Goal: Task Accomplishment & Management: Use online tool/utility

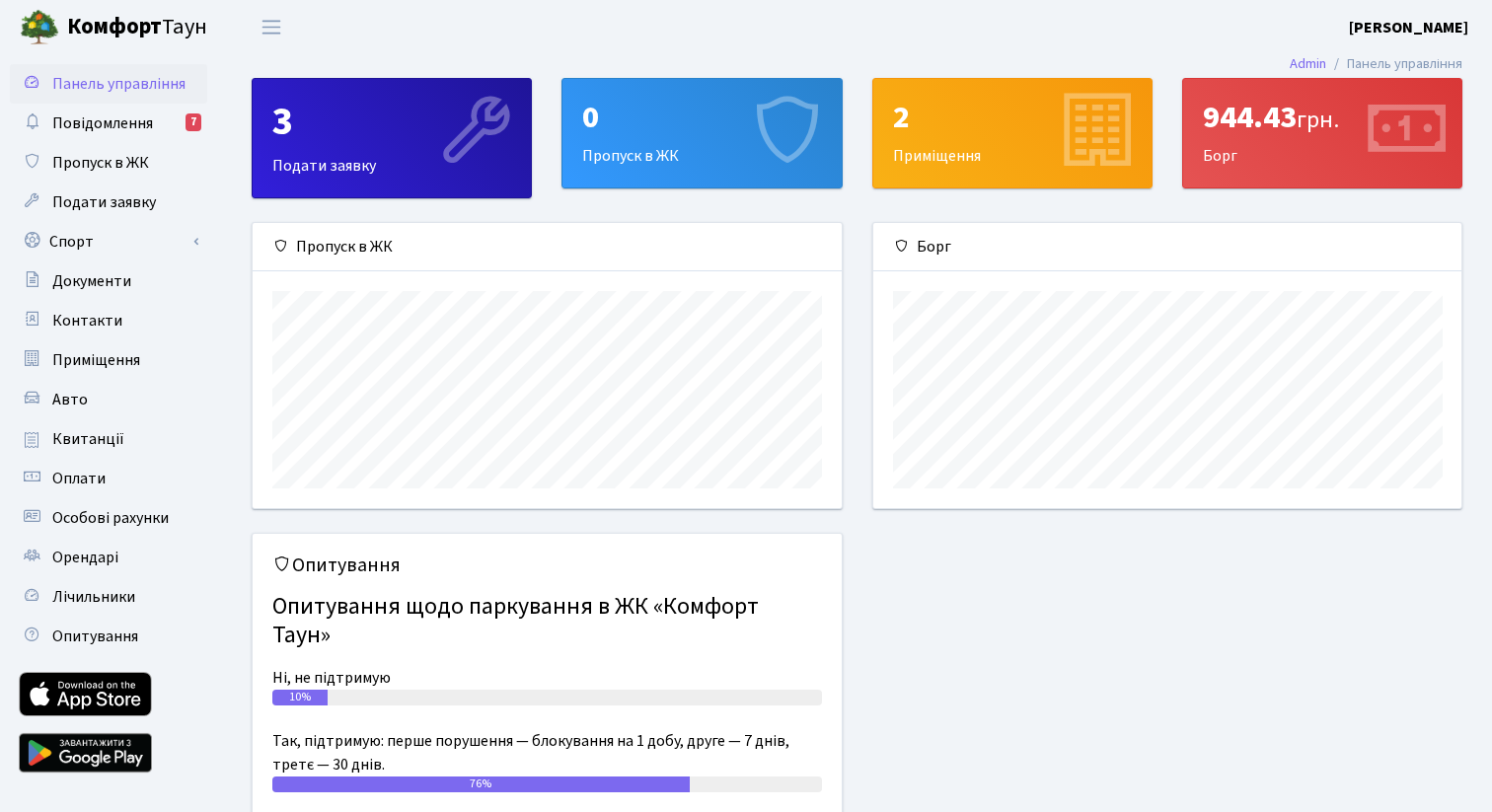
scroll to position [285, 588]
click at [153, 242] on link "Спорт" at bounding box center [108, 242] width 198 height 40
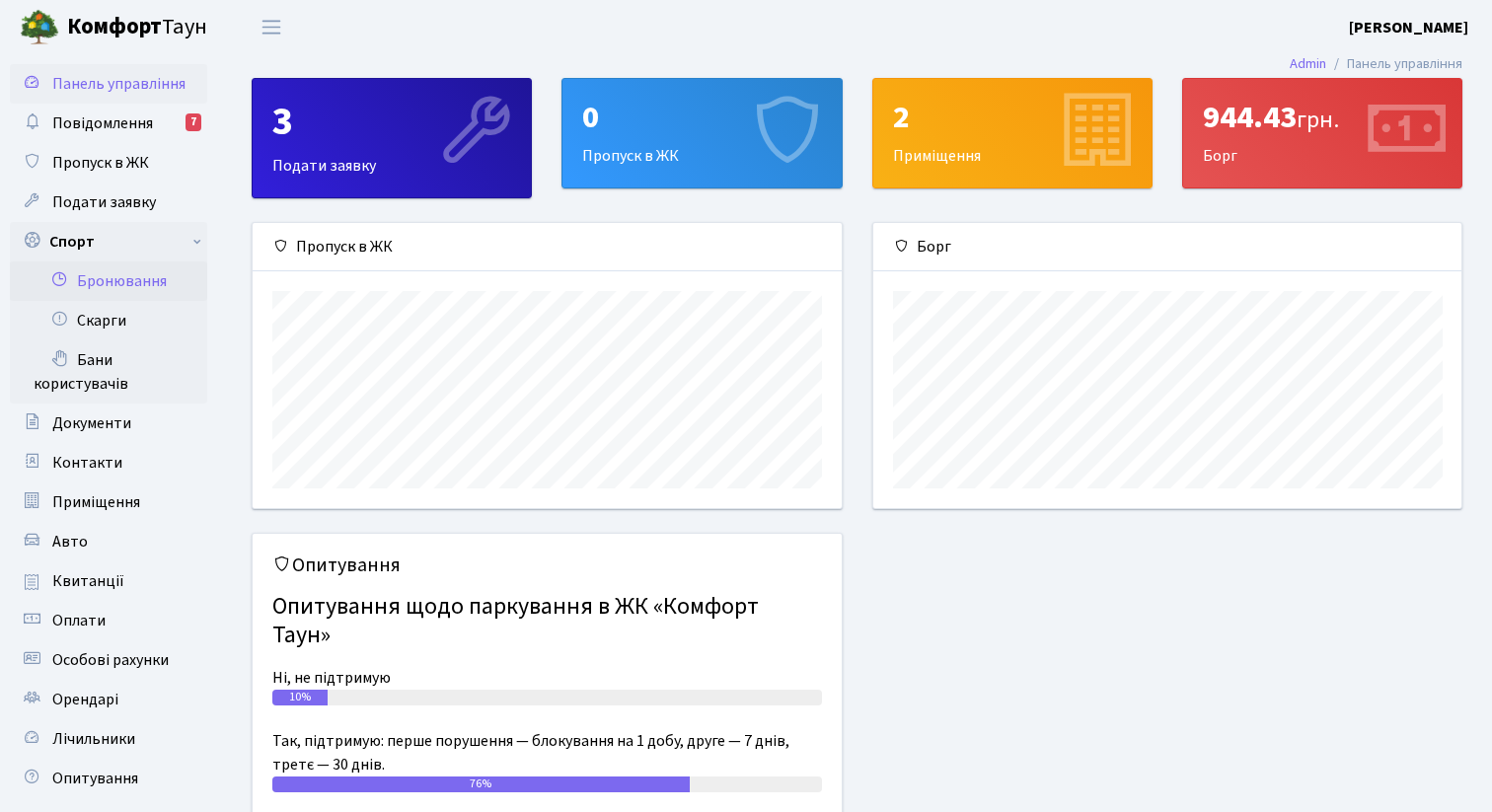
click at [148, 284] on link "Бронювання" at bounding box center [108, 281] width 198 height 40
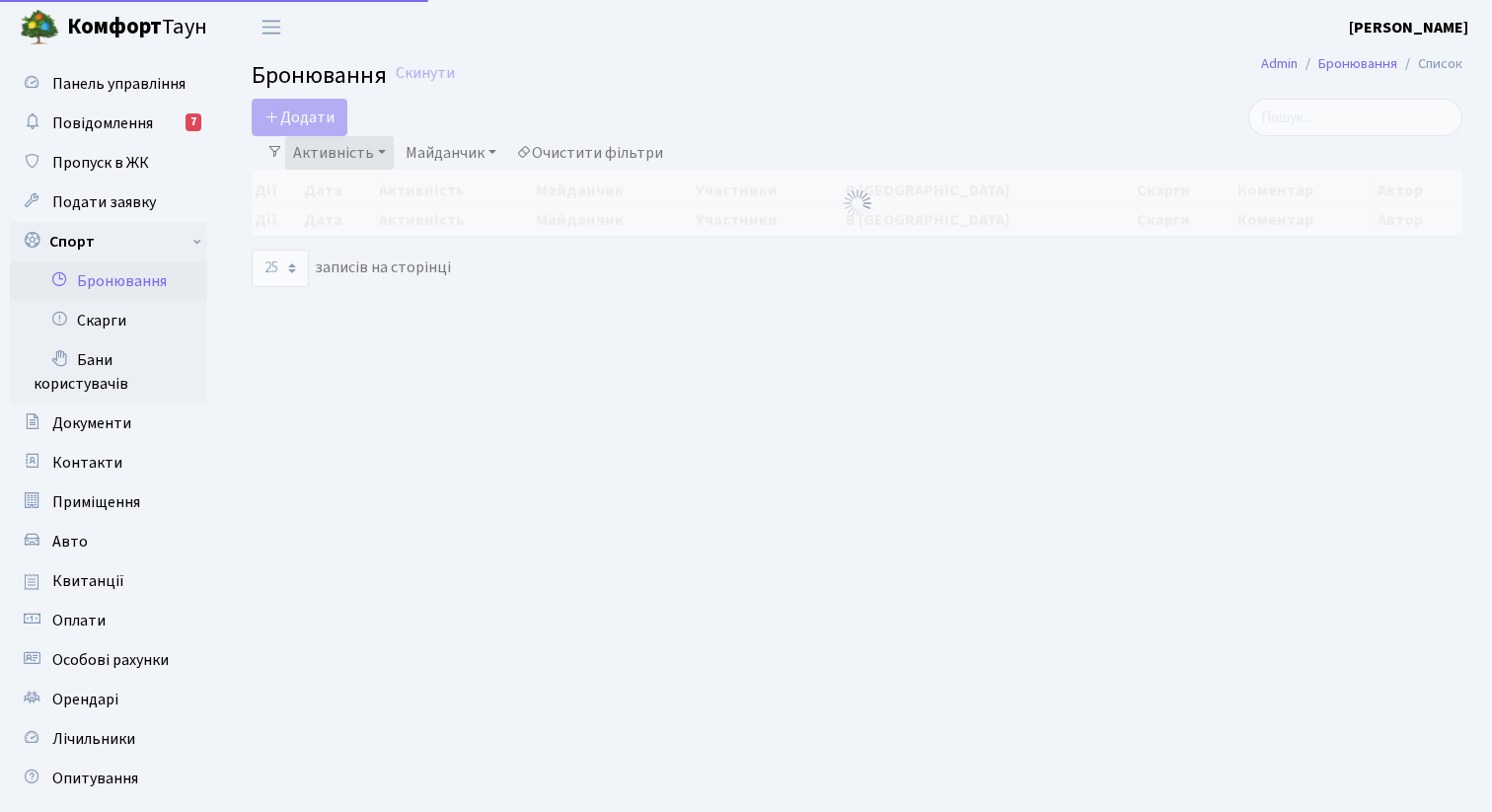
select select "25"
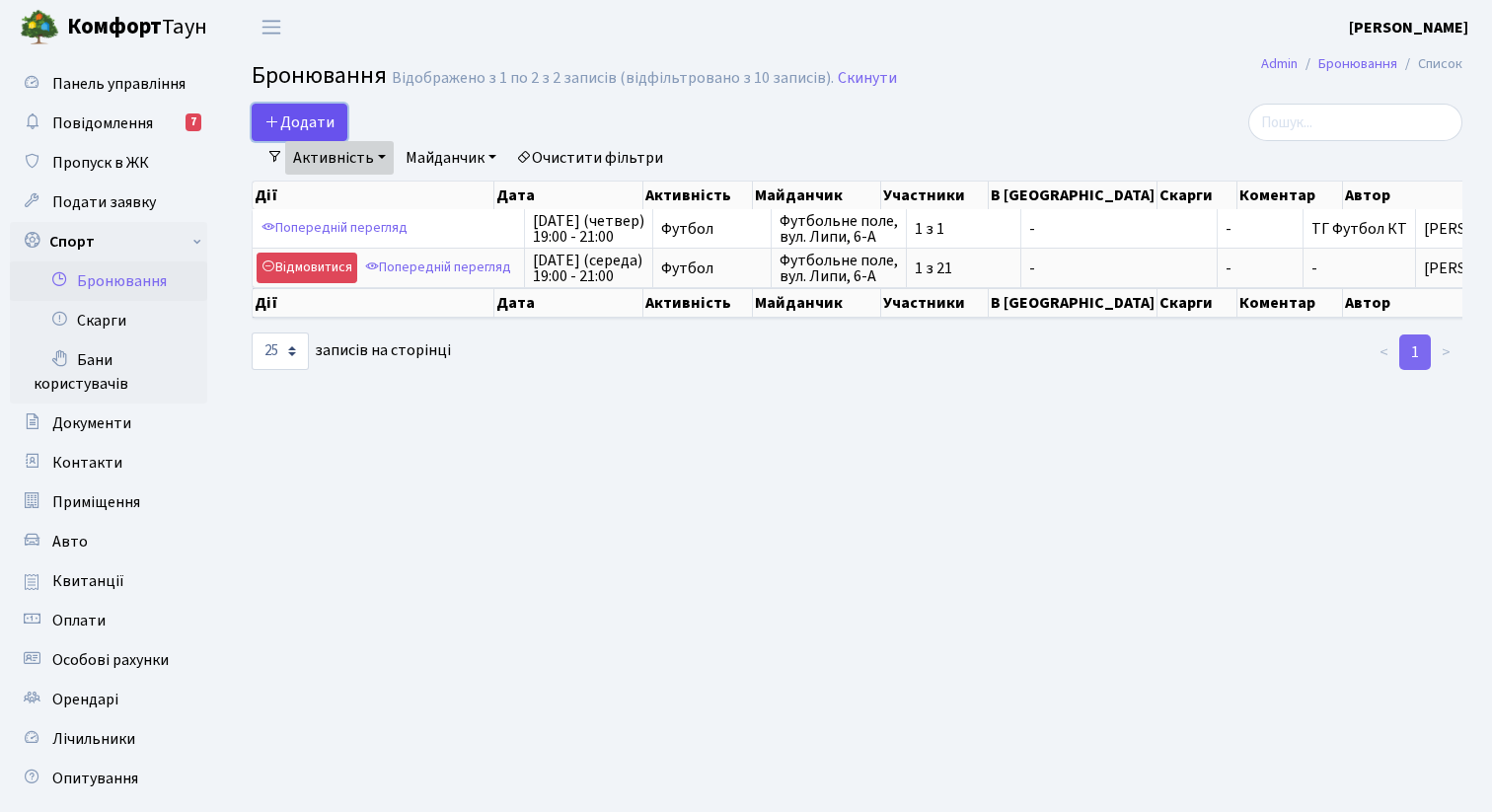
click at [313, 126] on button "Додати" at bounding box center [299, 122] width 95 height 38
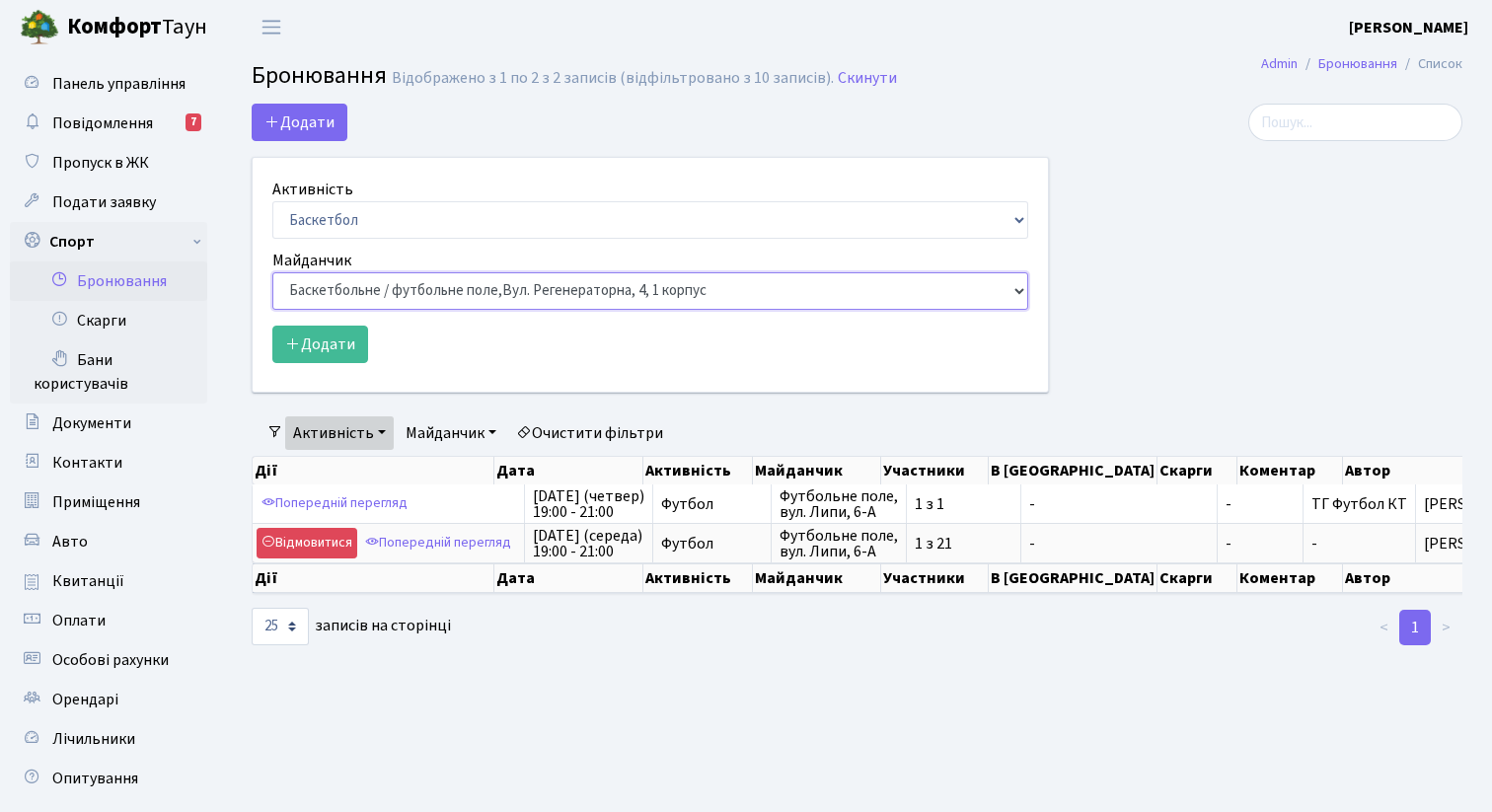
click at [334, 291] on select "Баскетбольне / футбольне поле, Вул. Регенераторна, 4, 1 корпус Баскетбольне пол…" at bounding box center [649, 291] width 755 height 38
select select "10"
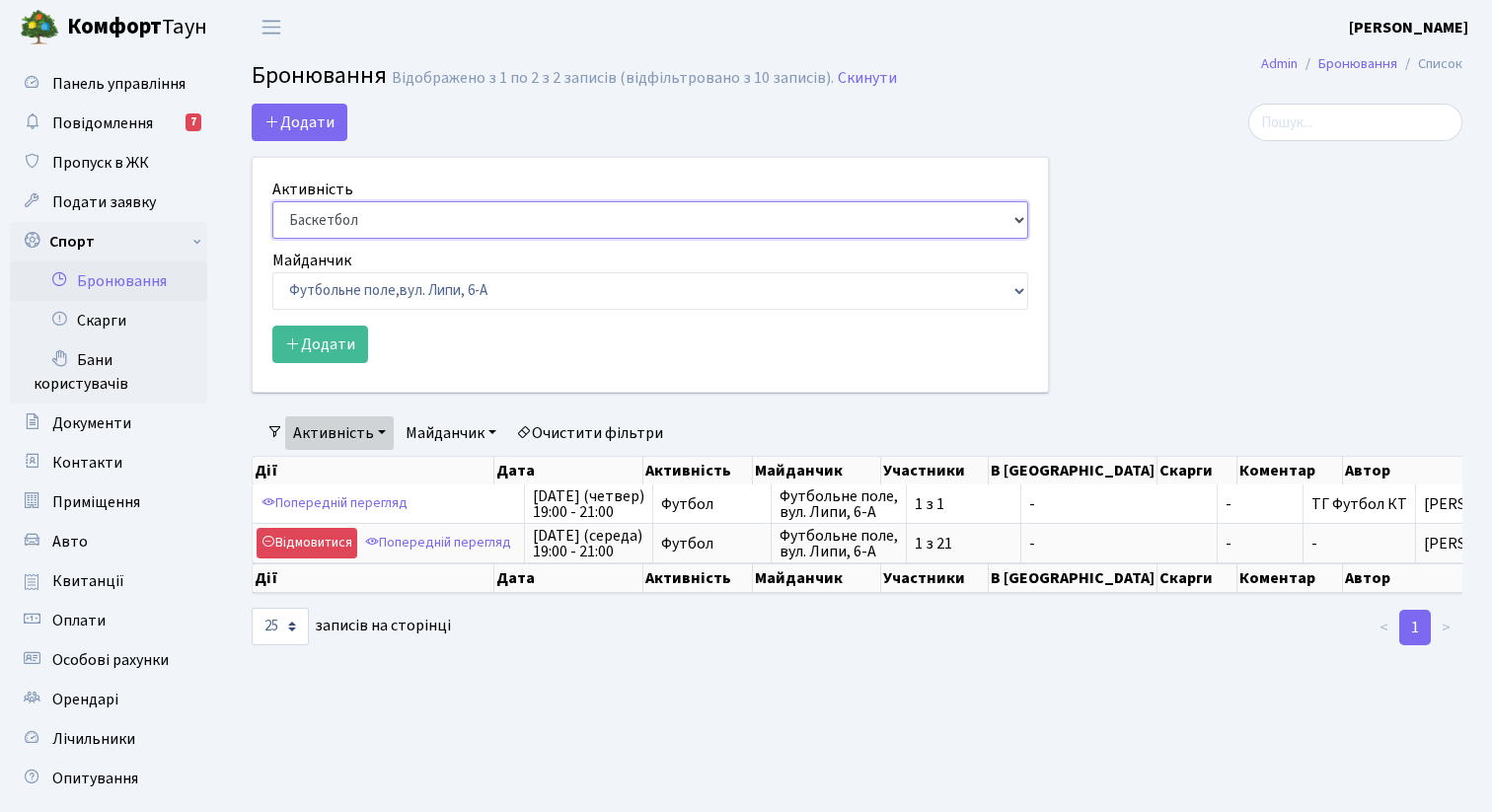
click at [357, 223] on select "Баскетбол Волейбол Йога Катання на роликах Настільний теніс Теніс Футбол Фітнес" at bounding box center [649, 220] width 755 height 38
select select "2"
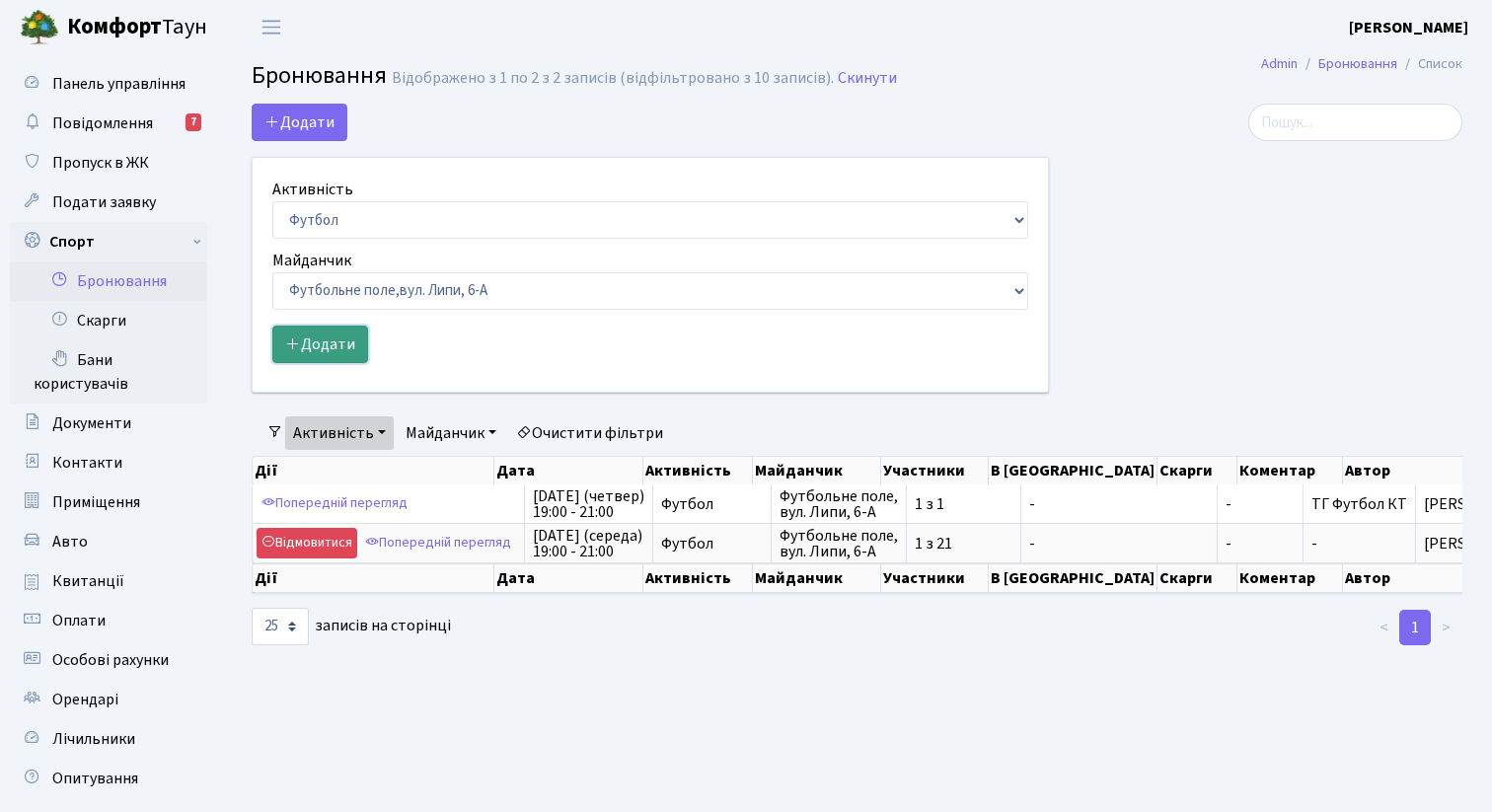
click at [341, 334] on button "Додати" at bounding box center [320, 344] width 95 height 38
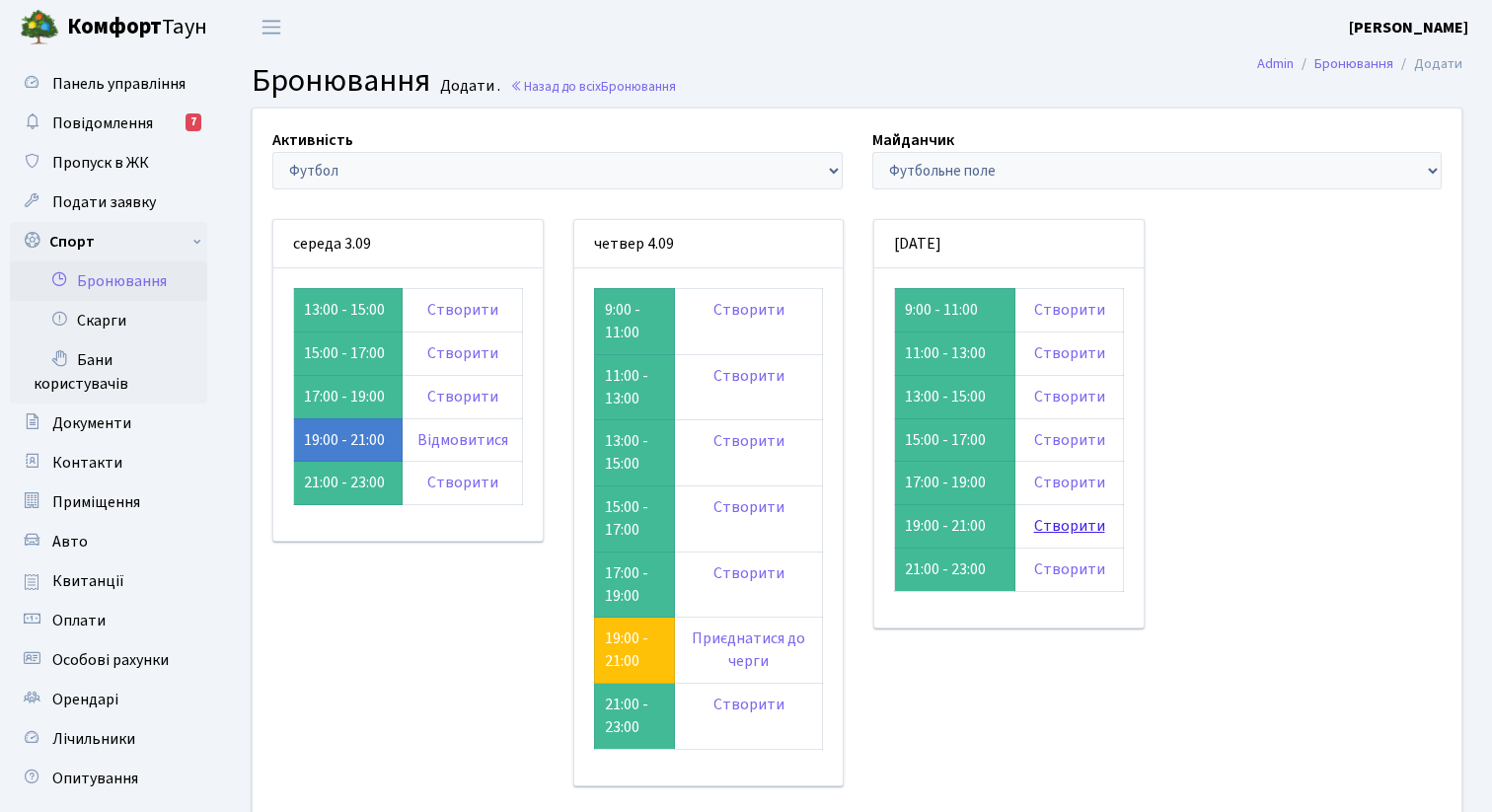
click at [1056, 524] on link "Створити" at bounding box center [1070, 526] width 71 height 22
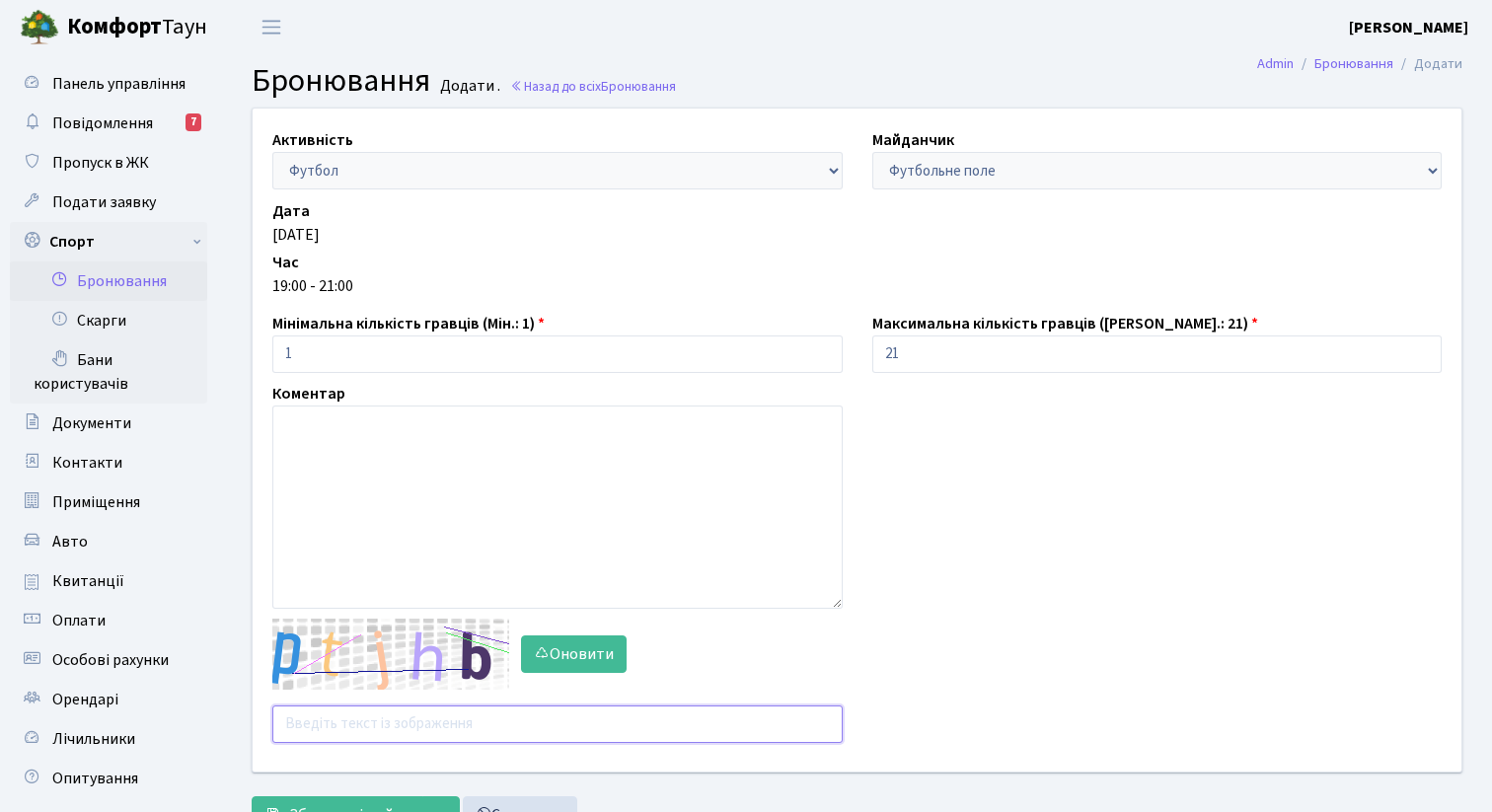
click at [381, 728] on input "text" at bounding box center [557, 725] width 570 height 38
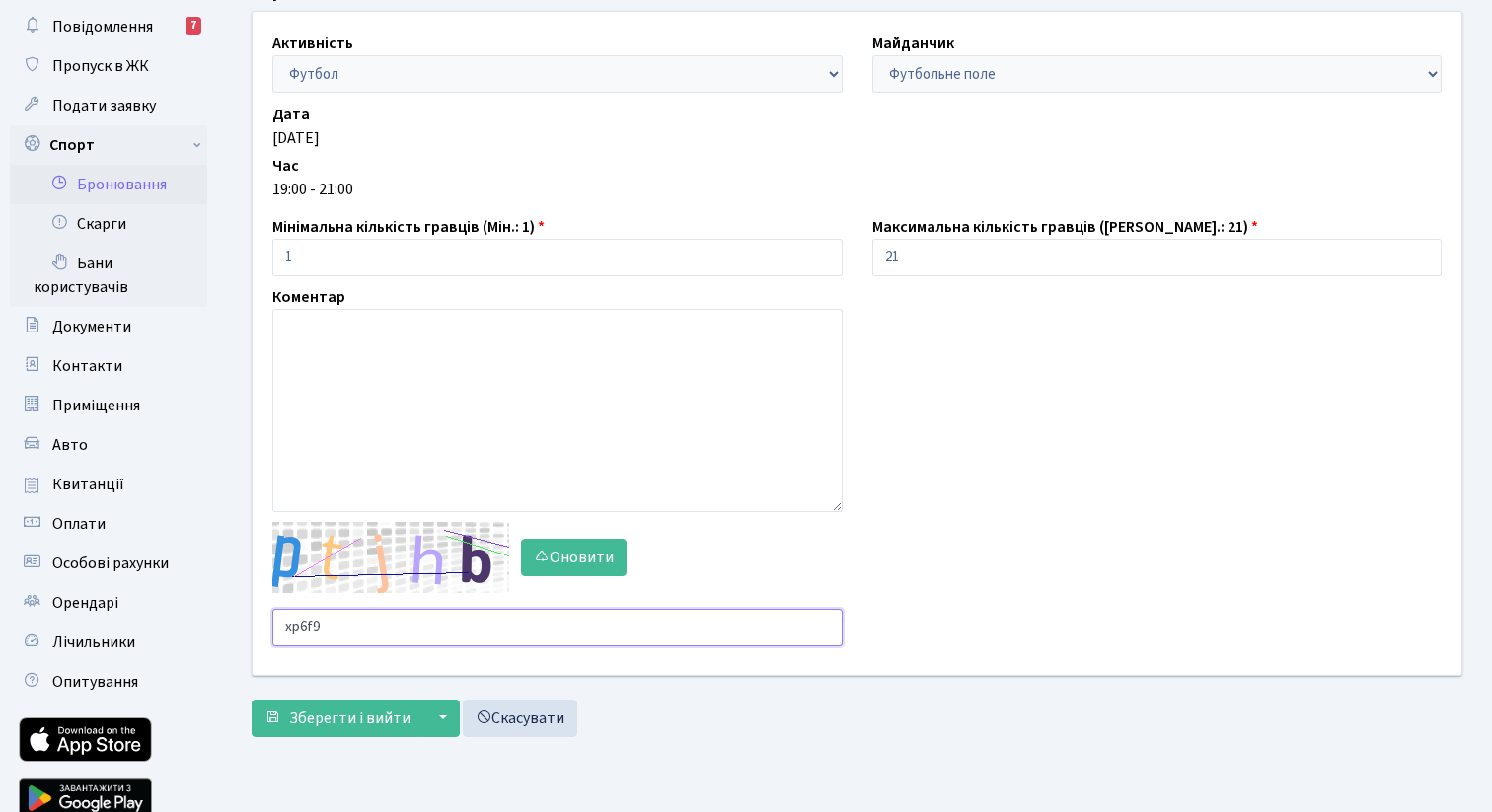
scroll to position [105, 0]
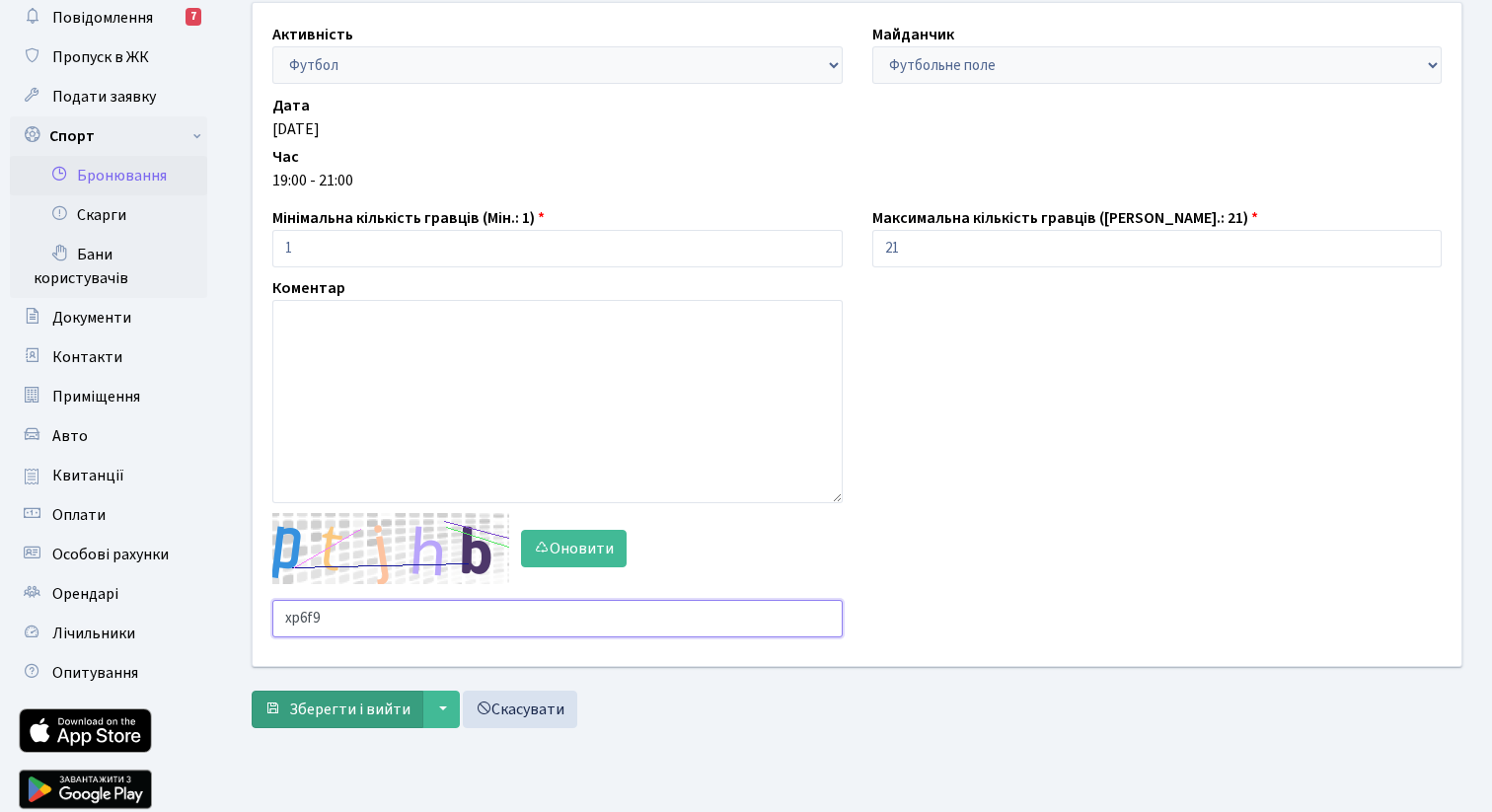
type input "xp6f9"
click at [328, 718] on span "Зберегти і вийти" at bounding box center [349, 710] width 121 height 22
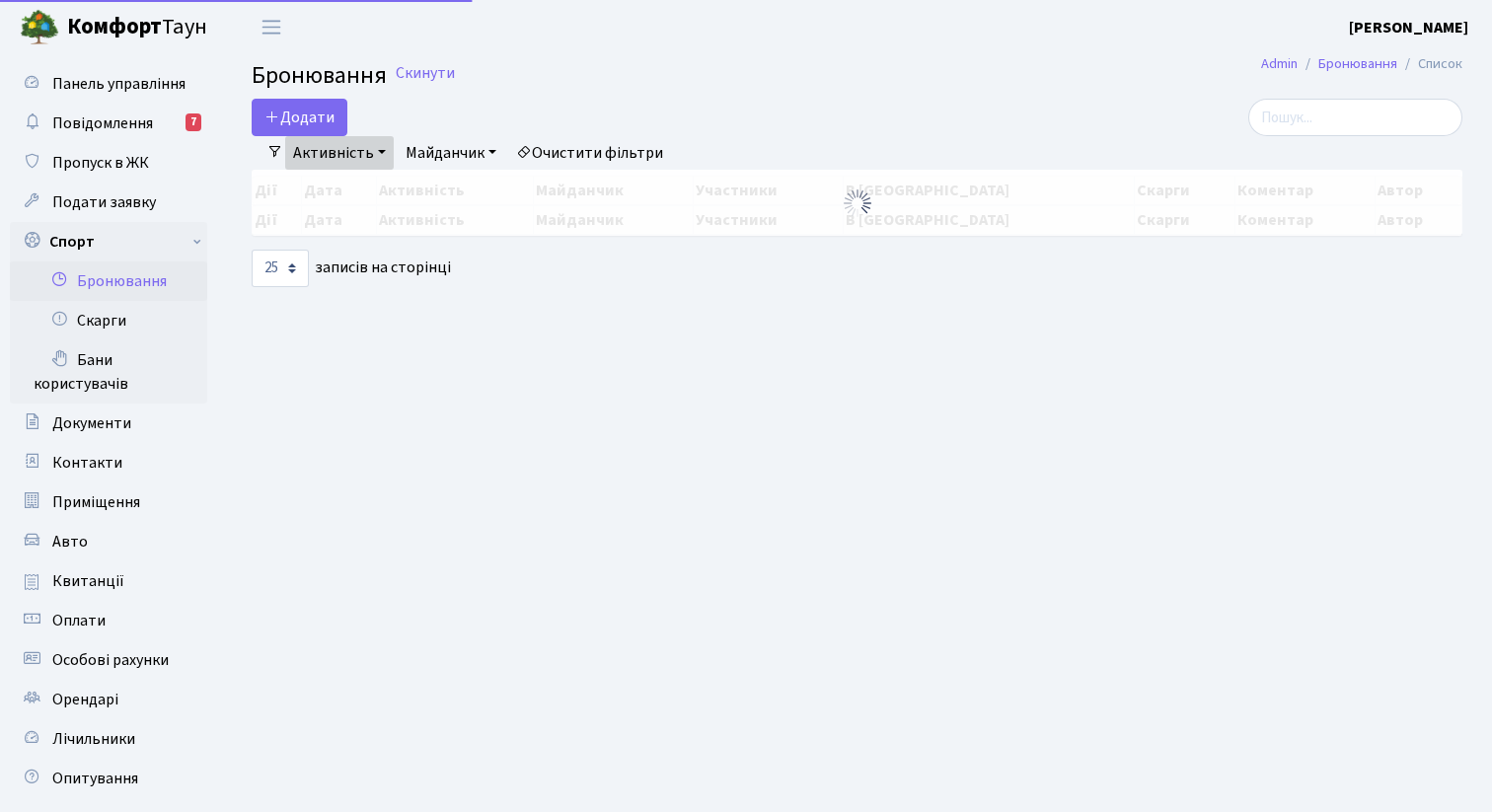
select select "25"
